Goal: Information Seeking & Learning: Learn about a topic

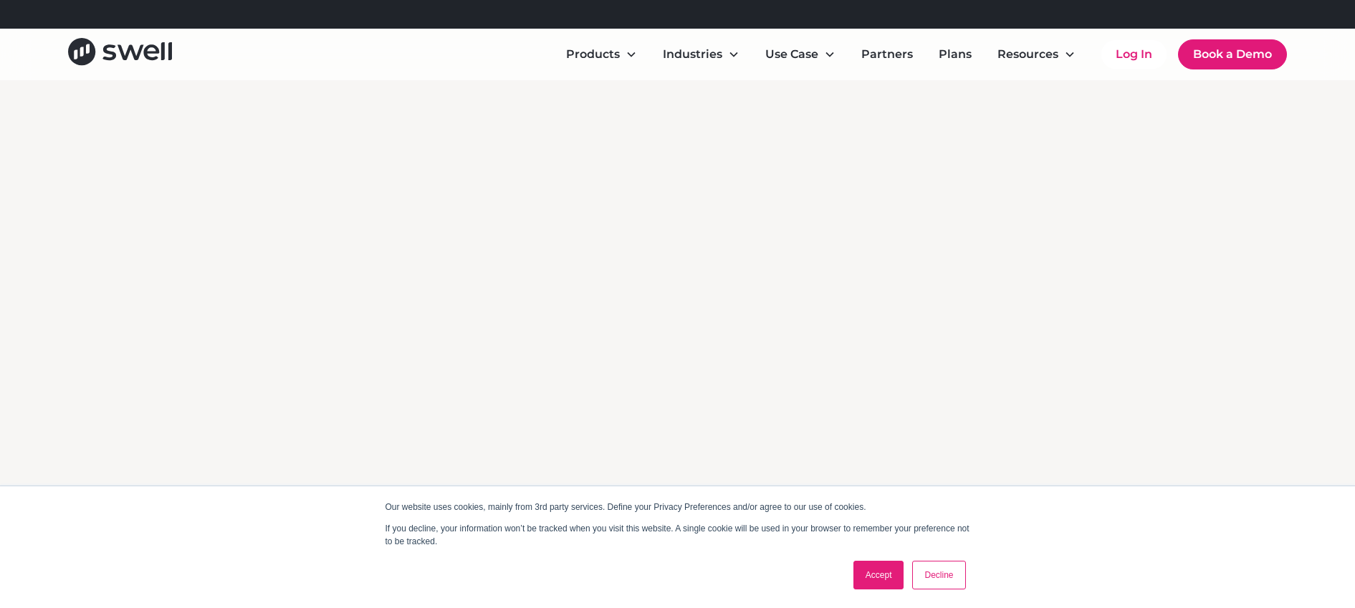
scroll to position [2153, 0]
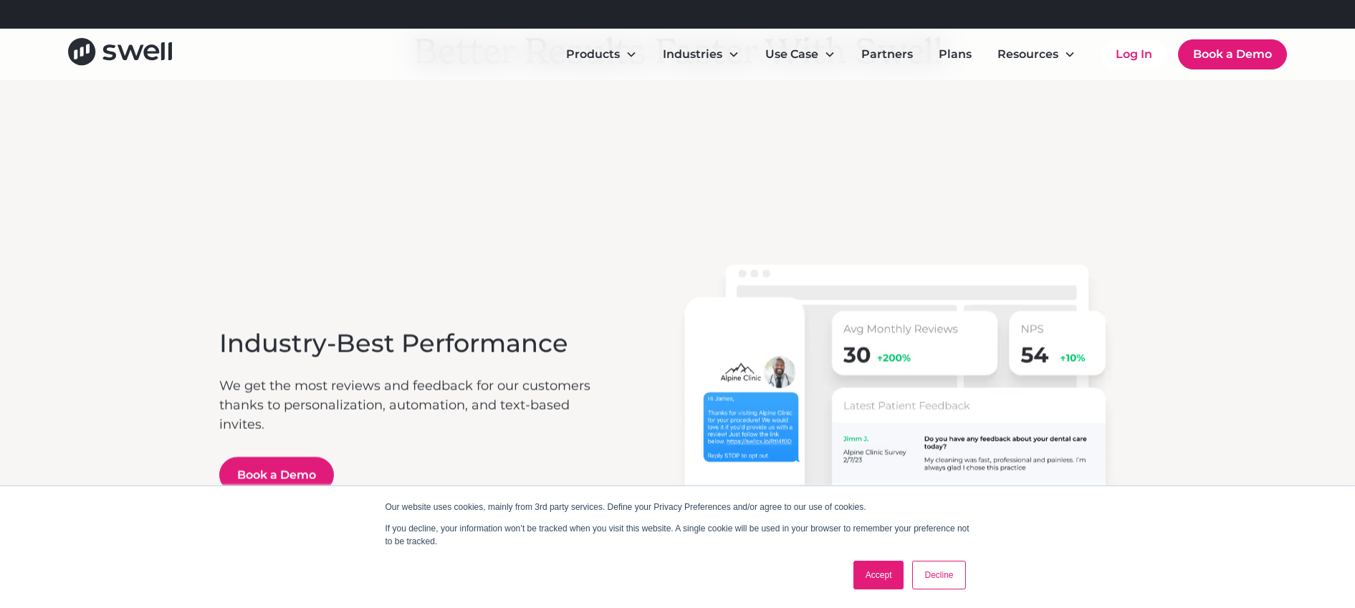
click at [890, 567] on link "Accept" at bounding box center [878, 575] width 51 height 29
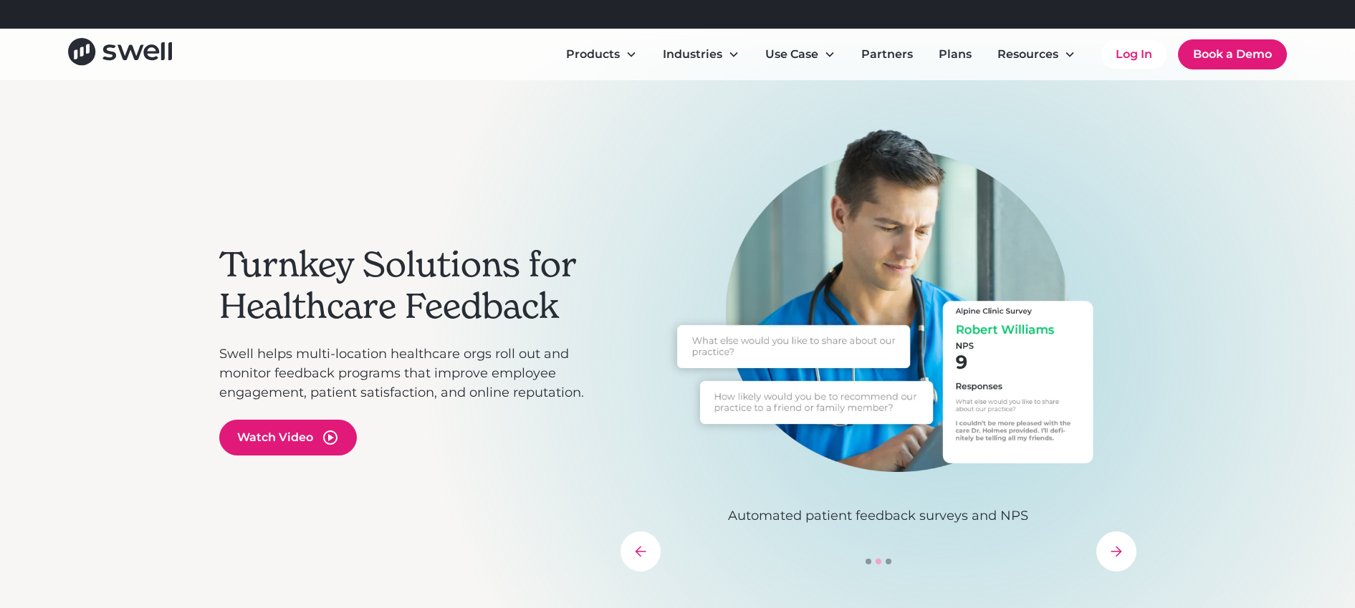
scroll to position [0, 0]
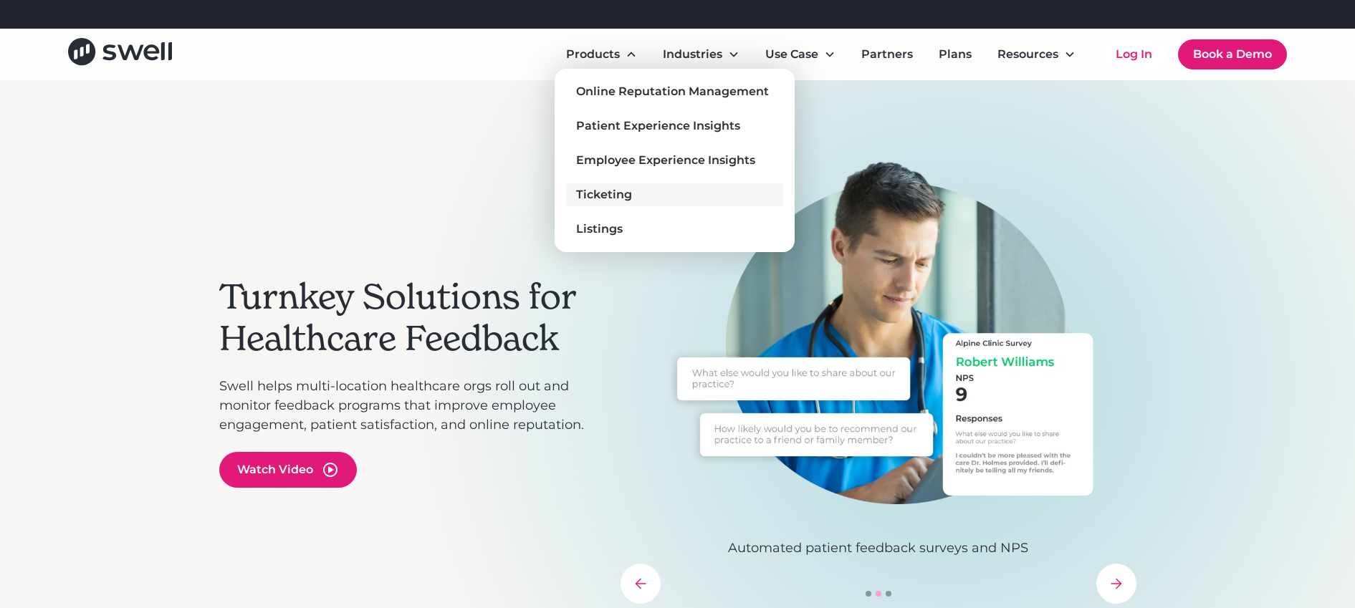
click at [657, 190] on link "Ticketing" at bounding box center [674, 194] width 216 height 23
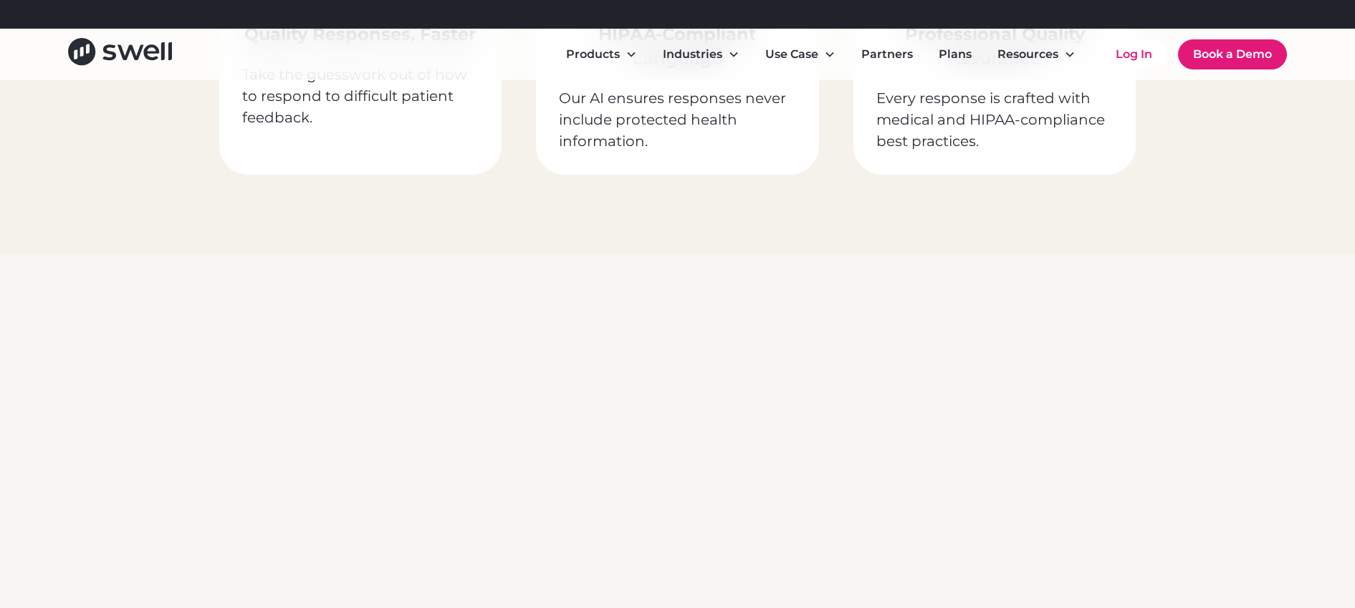
scroll to position [3827, 0]
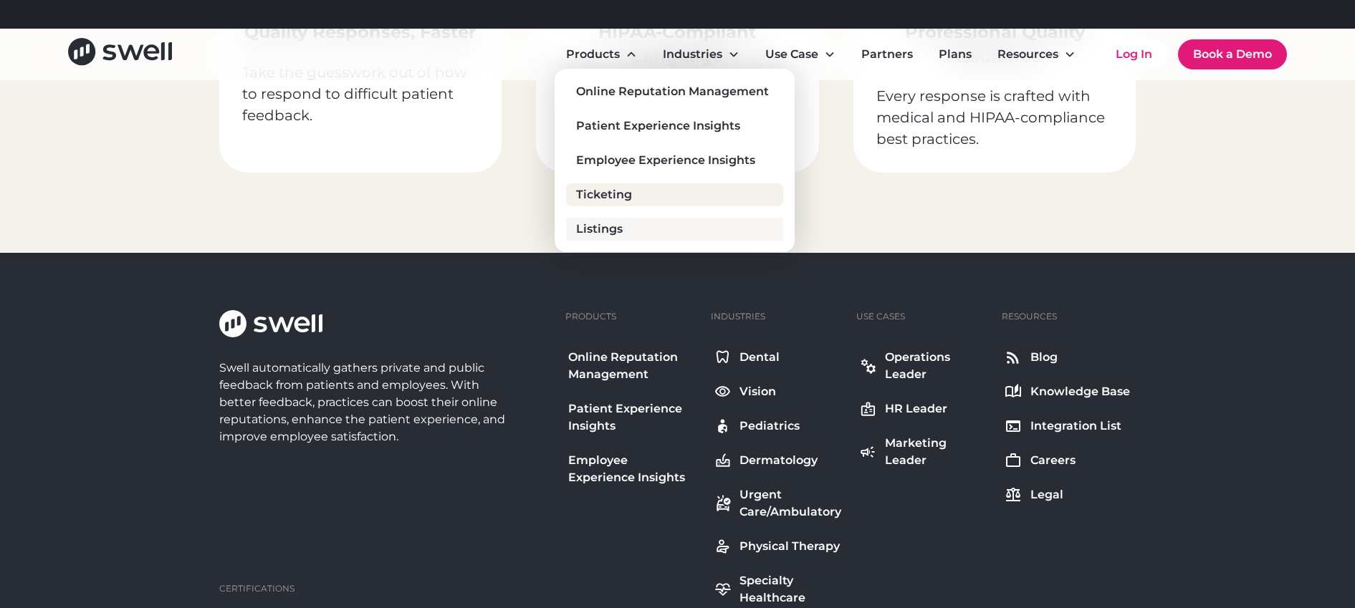
click at [617, 231] on div "Listings" at bounding box center [599, 229] width 47 height 17
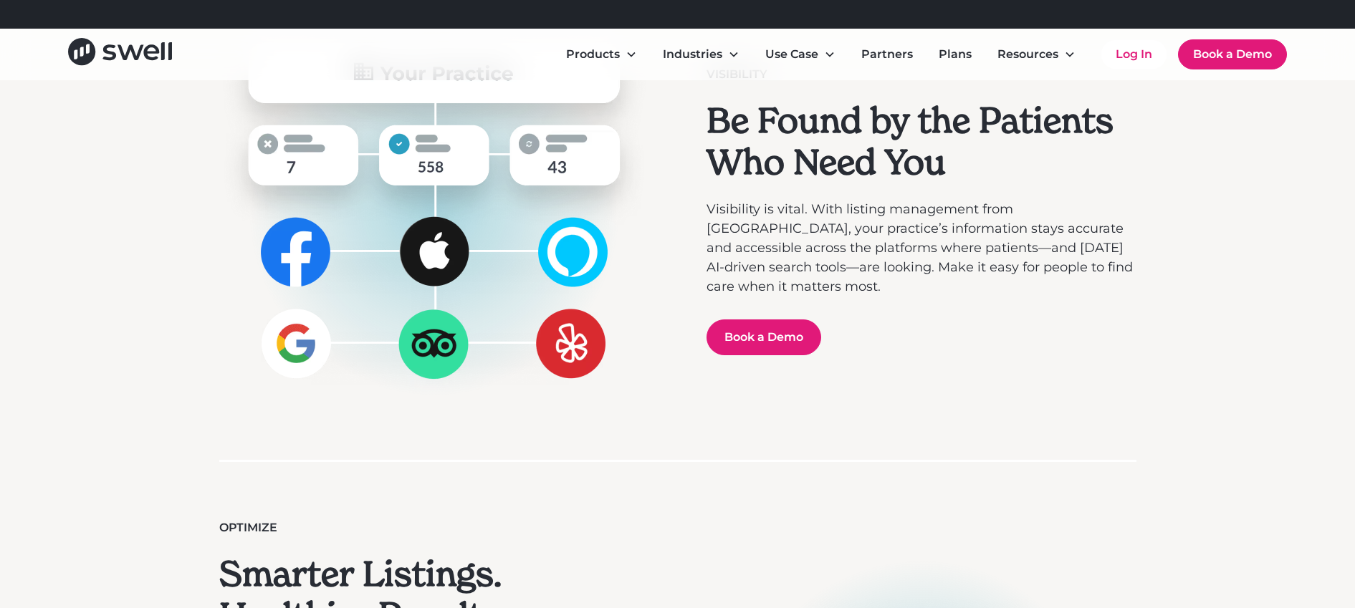
scroll to position [314, 0]
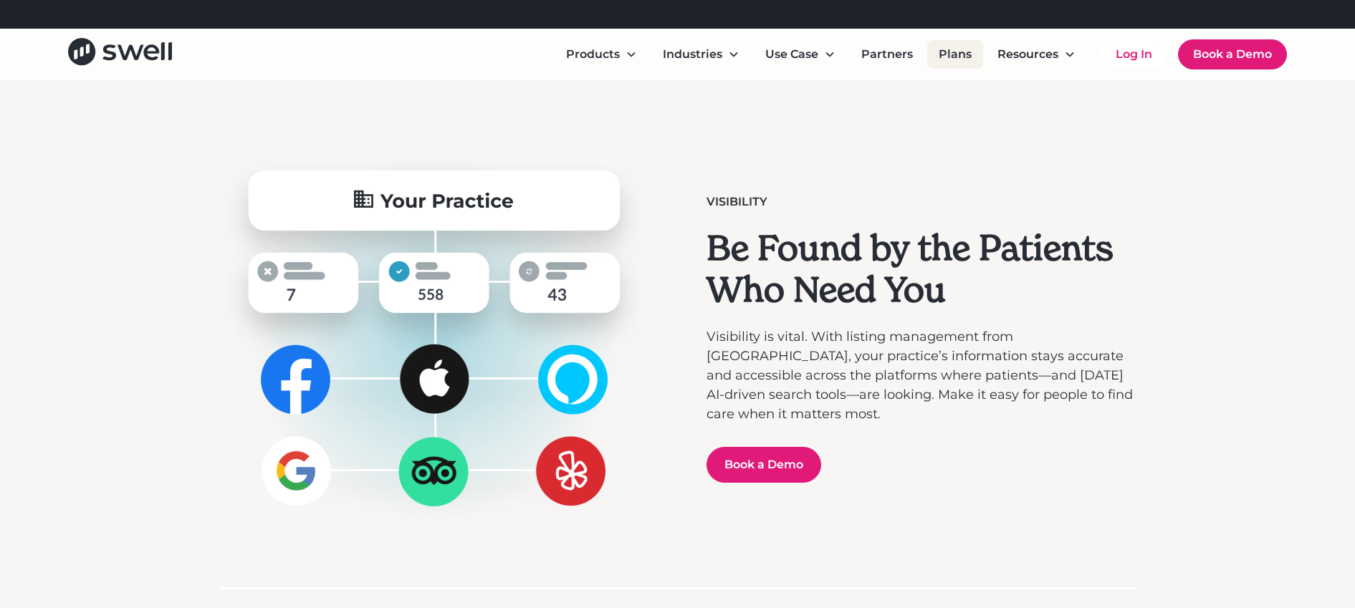
click at [947, 51] on link "Plans" at bounding box center [955, 54] width 56 height 29
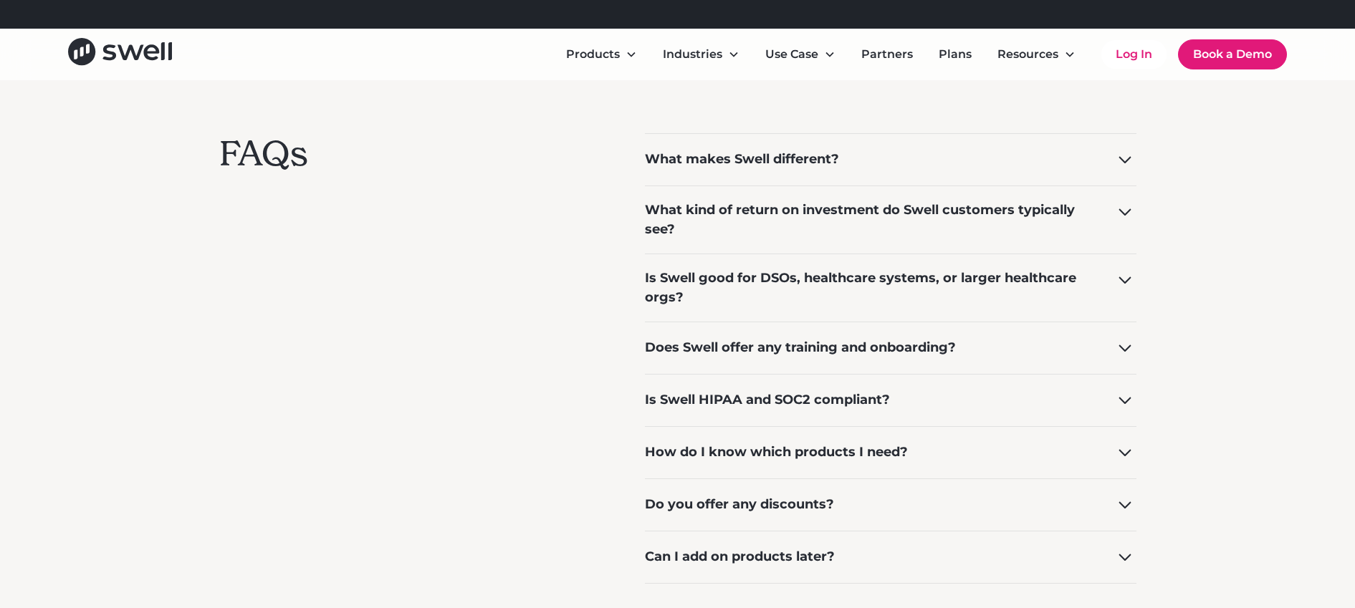
scroll to position [1381, 0]
